Goal: Navigation & Orientation: Find specific page/section

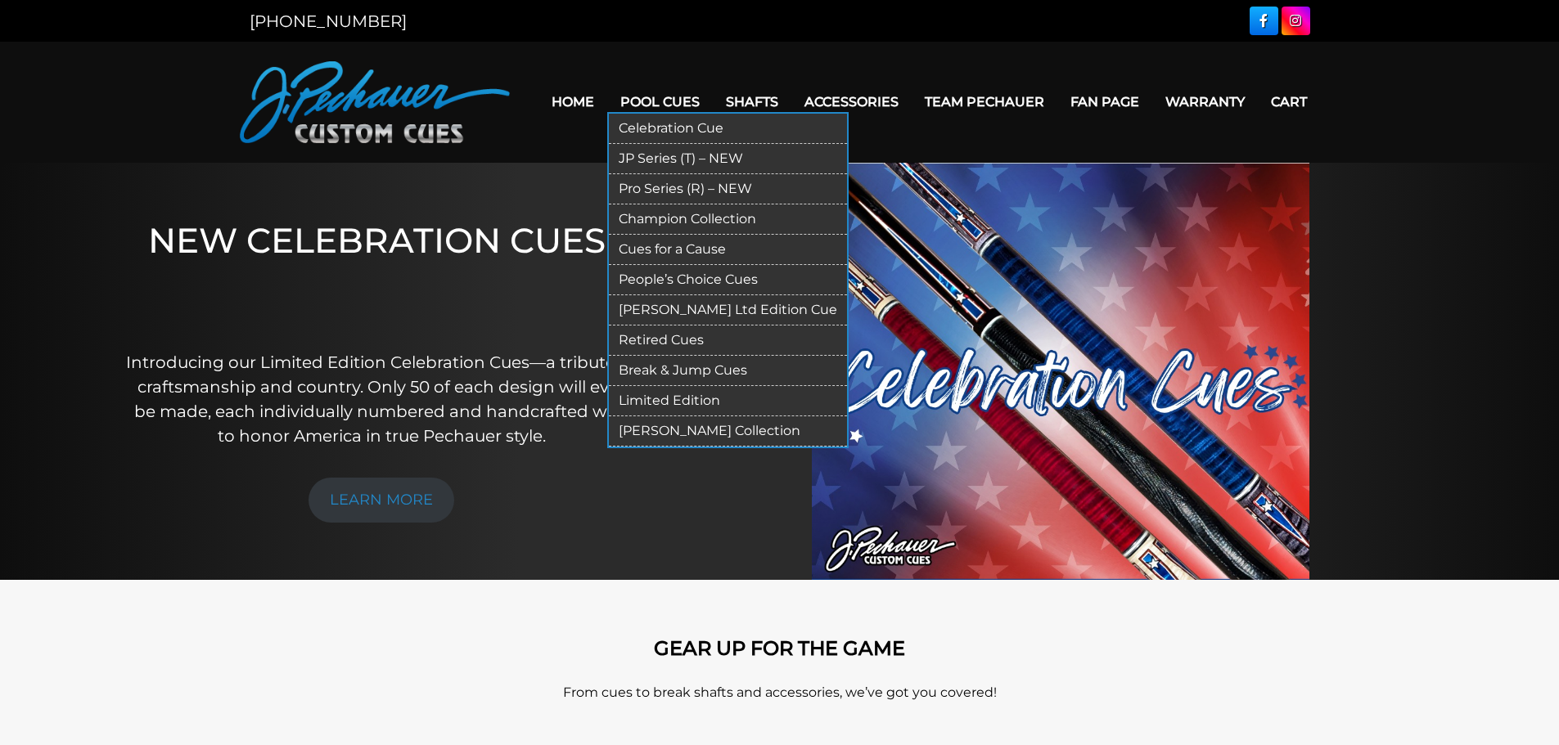
click at [690, 360] on link "Break & Jump Cues" at bounding box center [728, 371] width 238 height 30
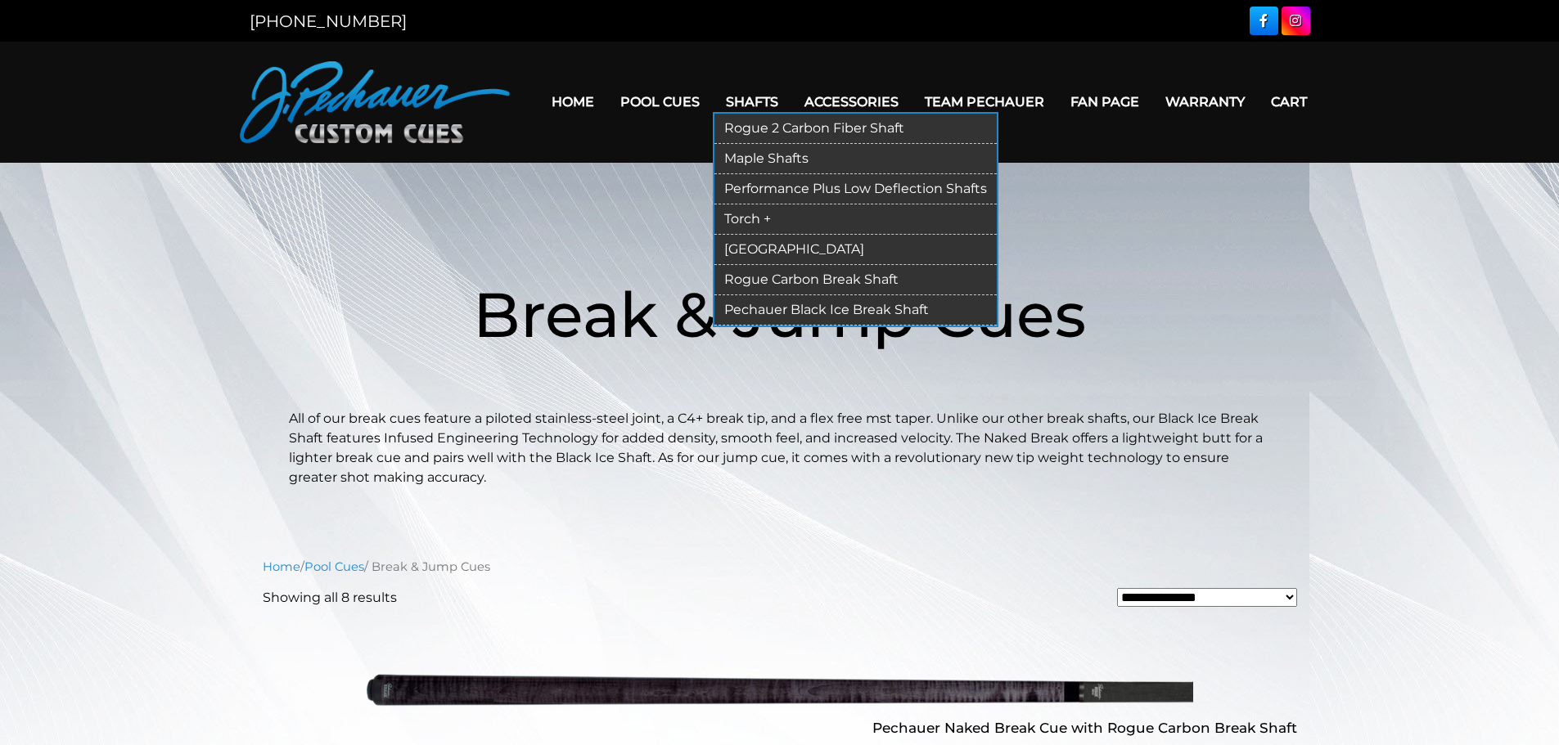
click at [758, 103] on link "Shafts" at bounding box center [752, 102] width 79 height 42
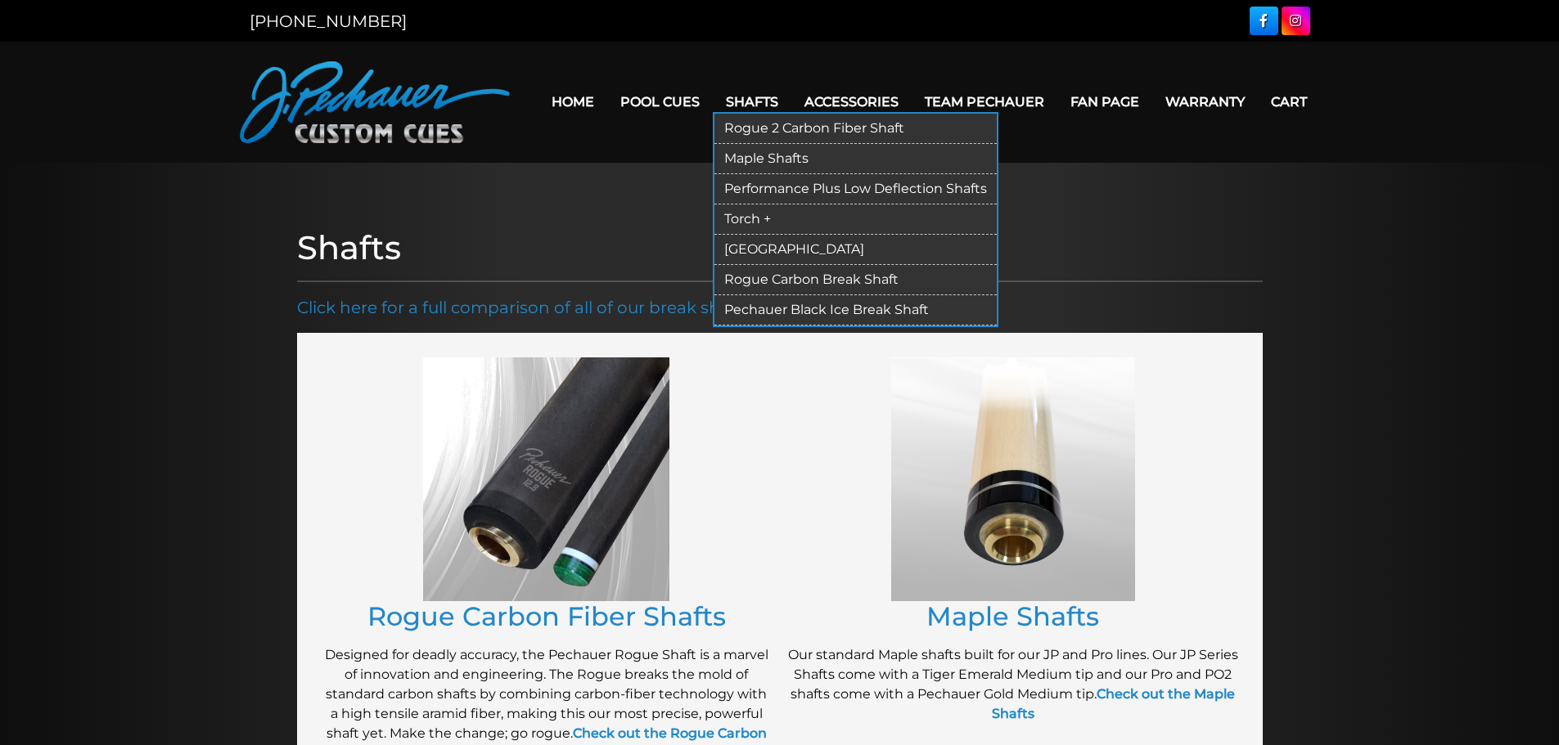
click at [758, 120] on link "Rogue 2 Carbon Fiber Shaft" at bounding box center [855, 129] width 282 height 30
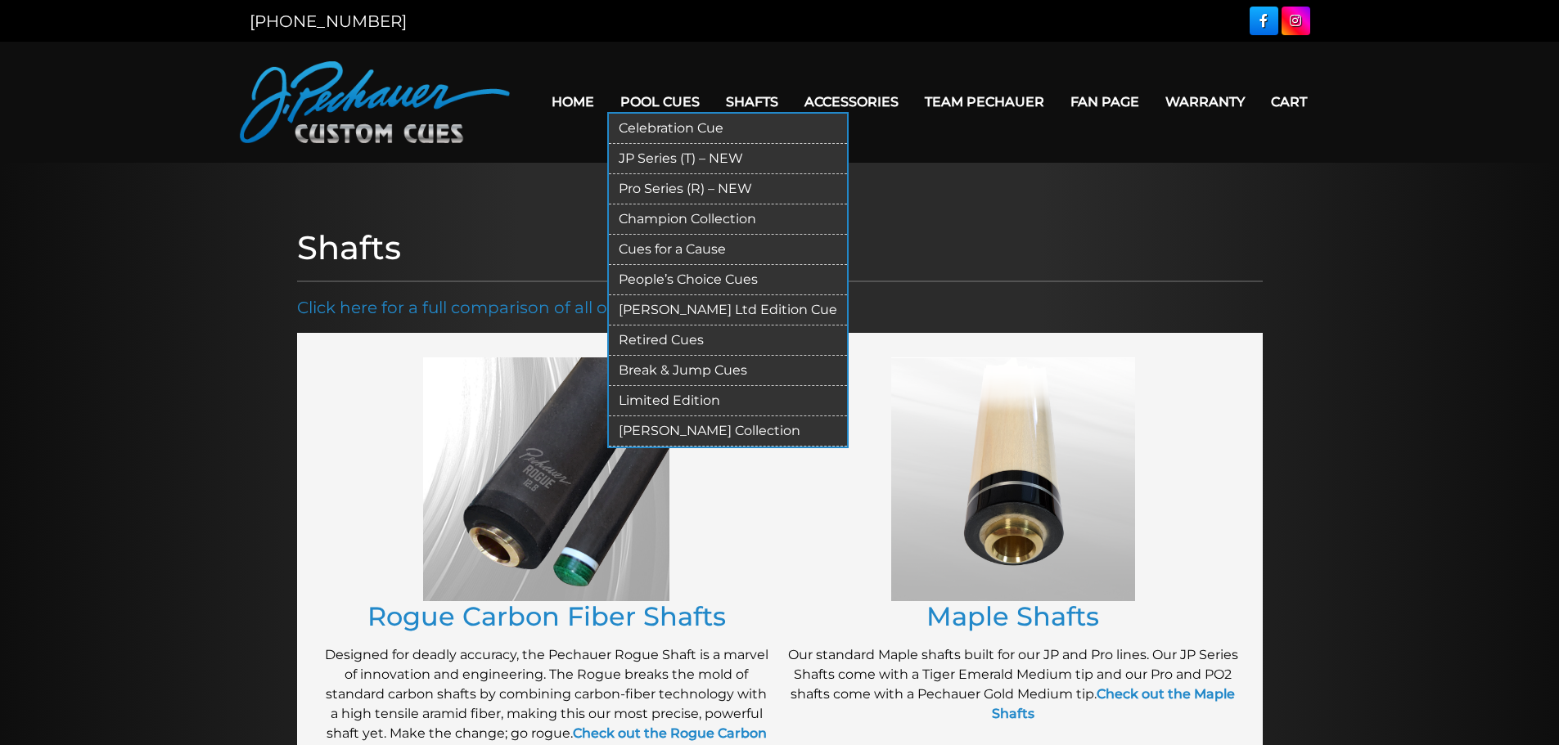
click at [663, 191] on link "Pro Series (R) – NEW" at bounding box center [728, 189] width 238 height 30
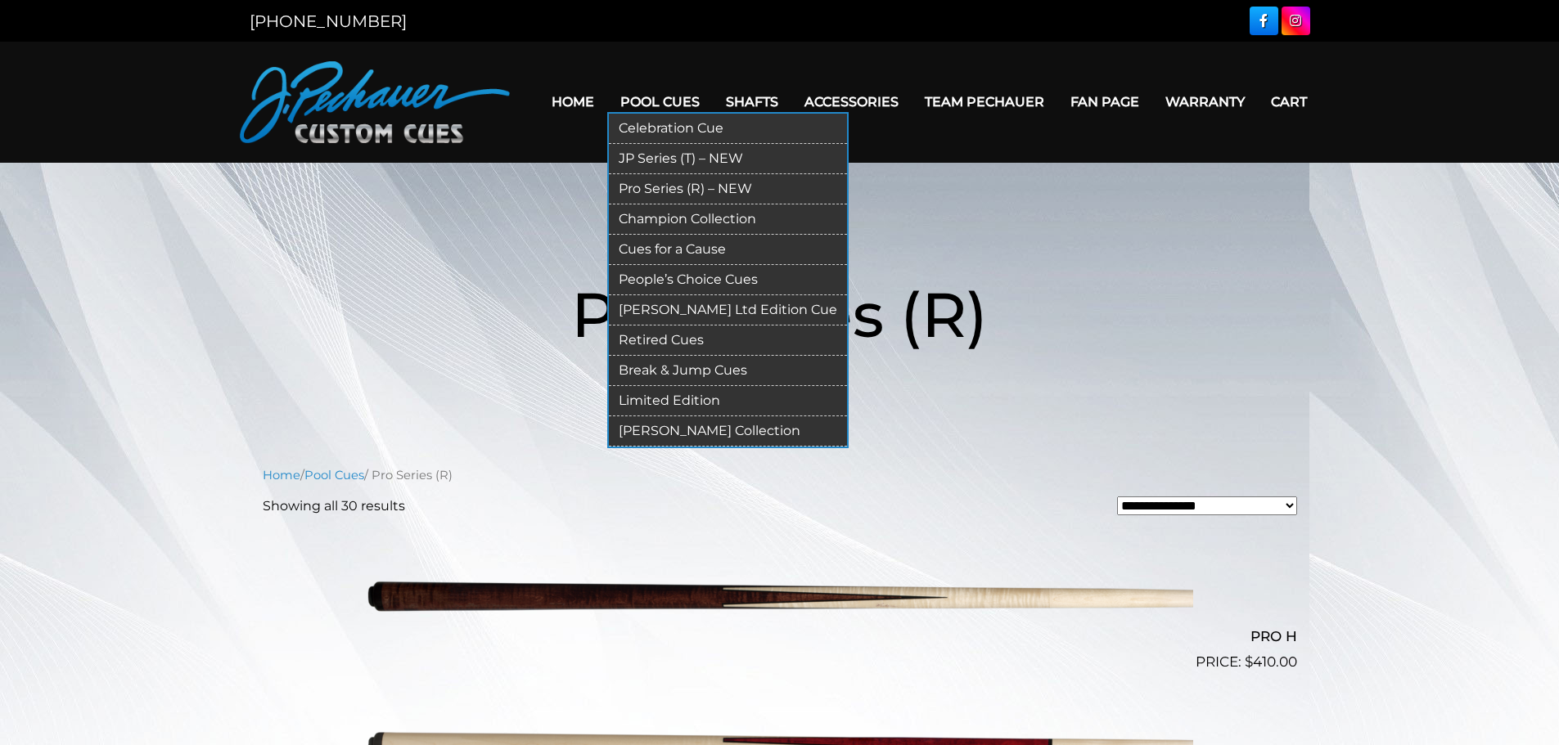
click at [662, 155] on link "JP Series (T) – NEW" at bounding box center [728, 159] width 238 height 30
